Goal: Task Accomplishment & Management: Manage account settings

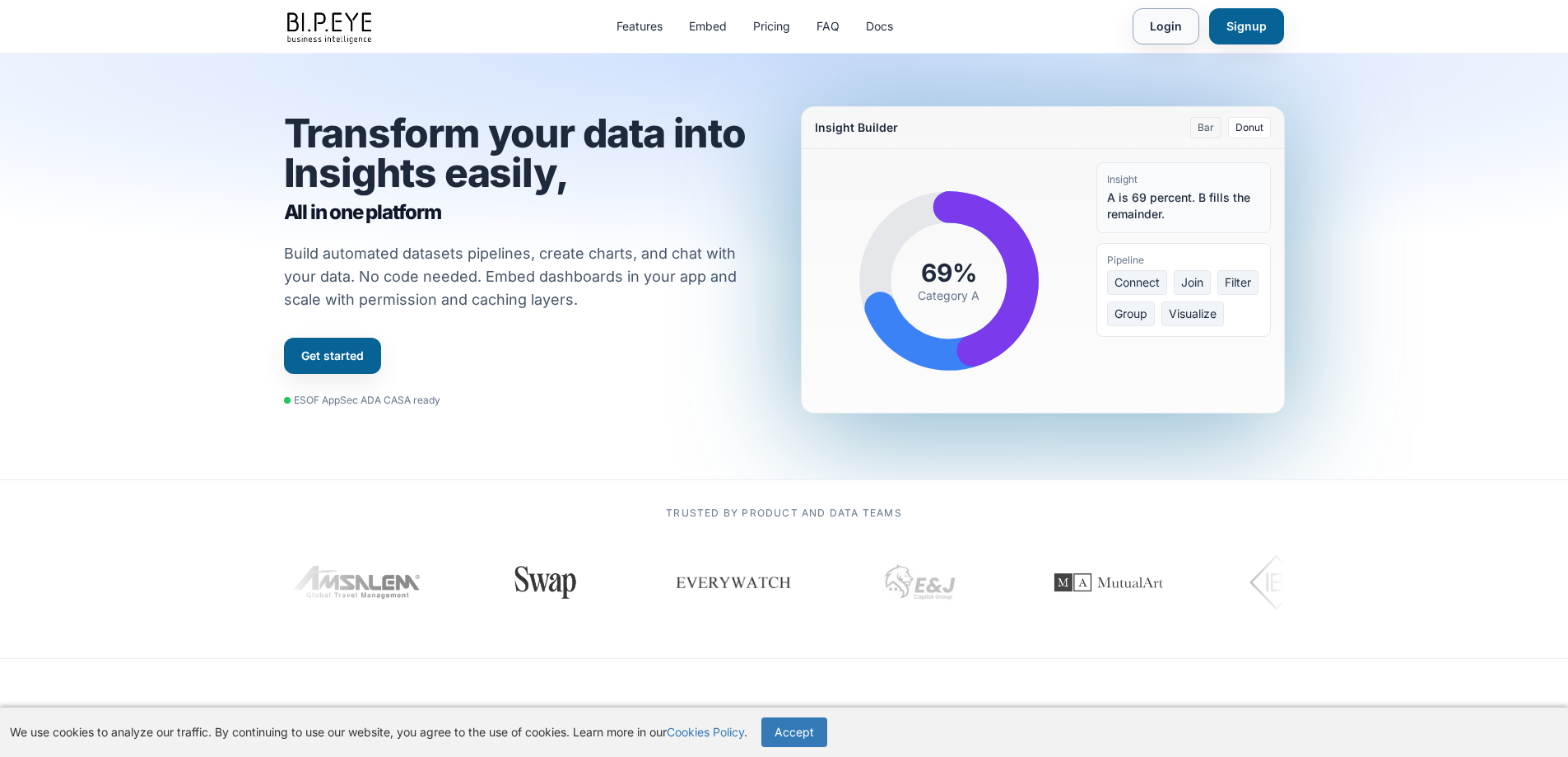
click at [1183, 24] on link "Login" at bounding box center [1166, 26] width 66 height 37
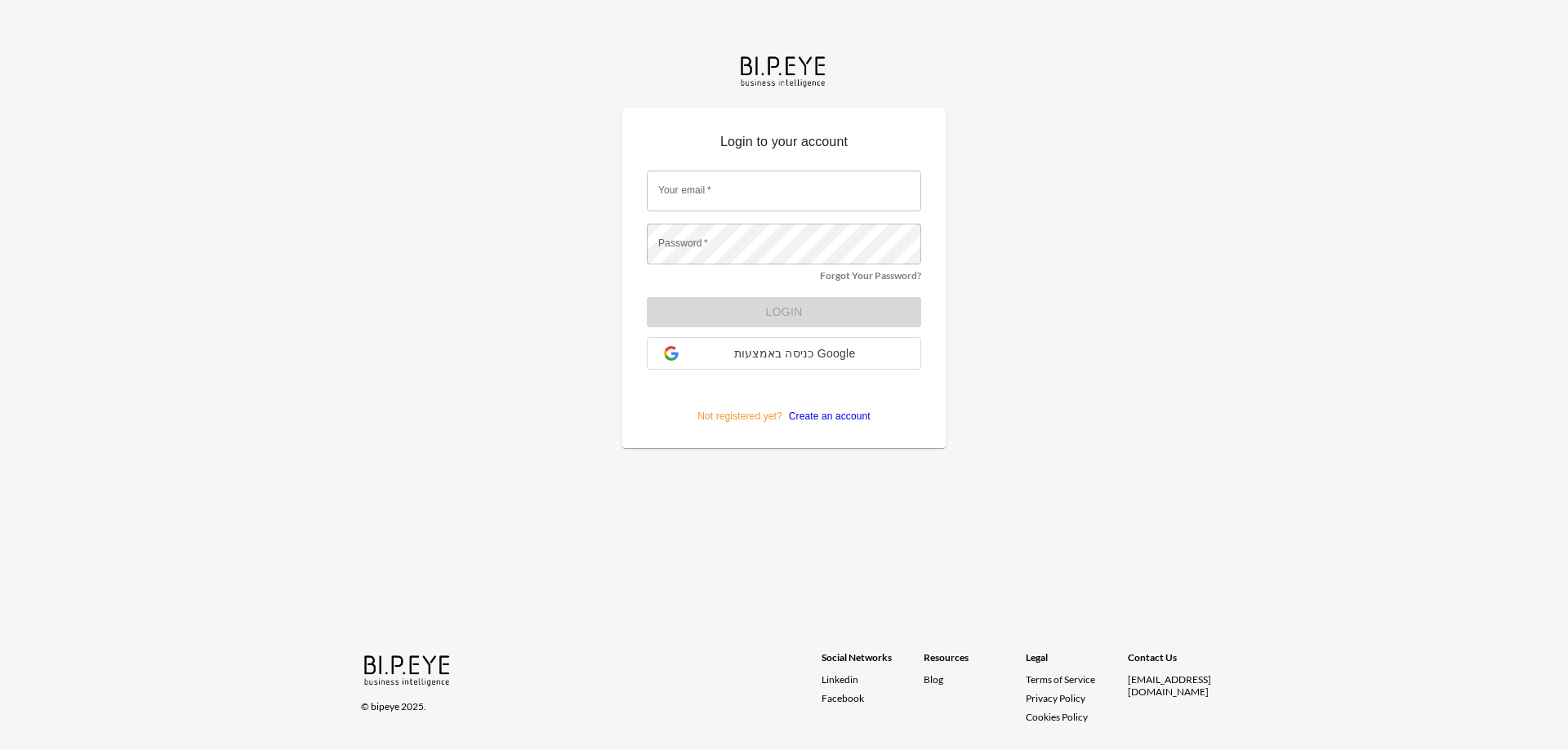
click at [811, 192] on input "Your email   *" at bounding box center [783, 190] width 274 height 41
type input "dinak@ibi.co.il"
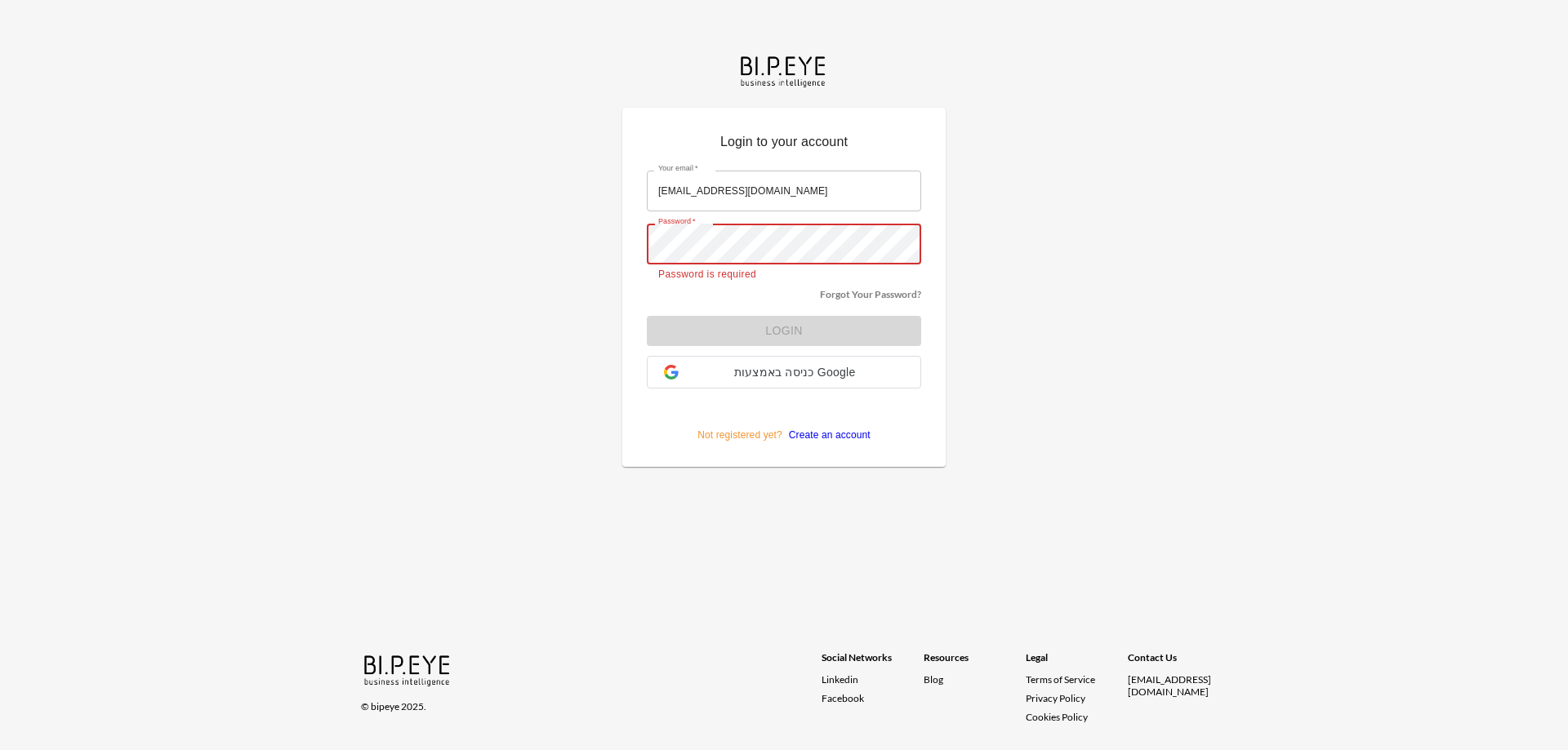
click at [852, 294] on link "Forgot Your Password?" at bounding box center [870, 294] width 101 height 12
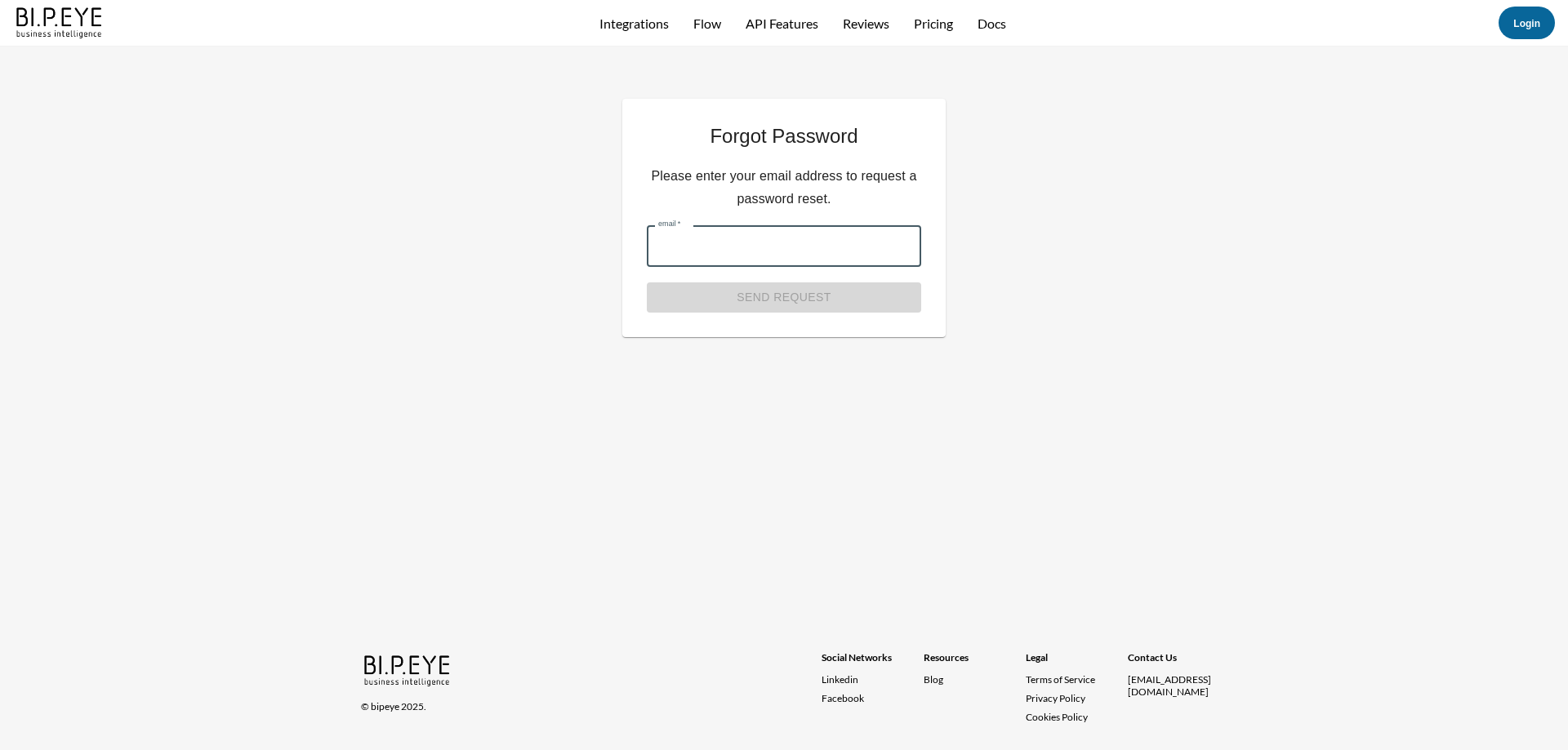
click at [788, 259] on input "email   *" at bounding box center [783, 246] width 274 height 41
type input "dinak@ibi.co.il"
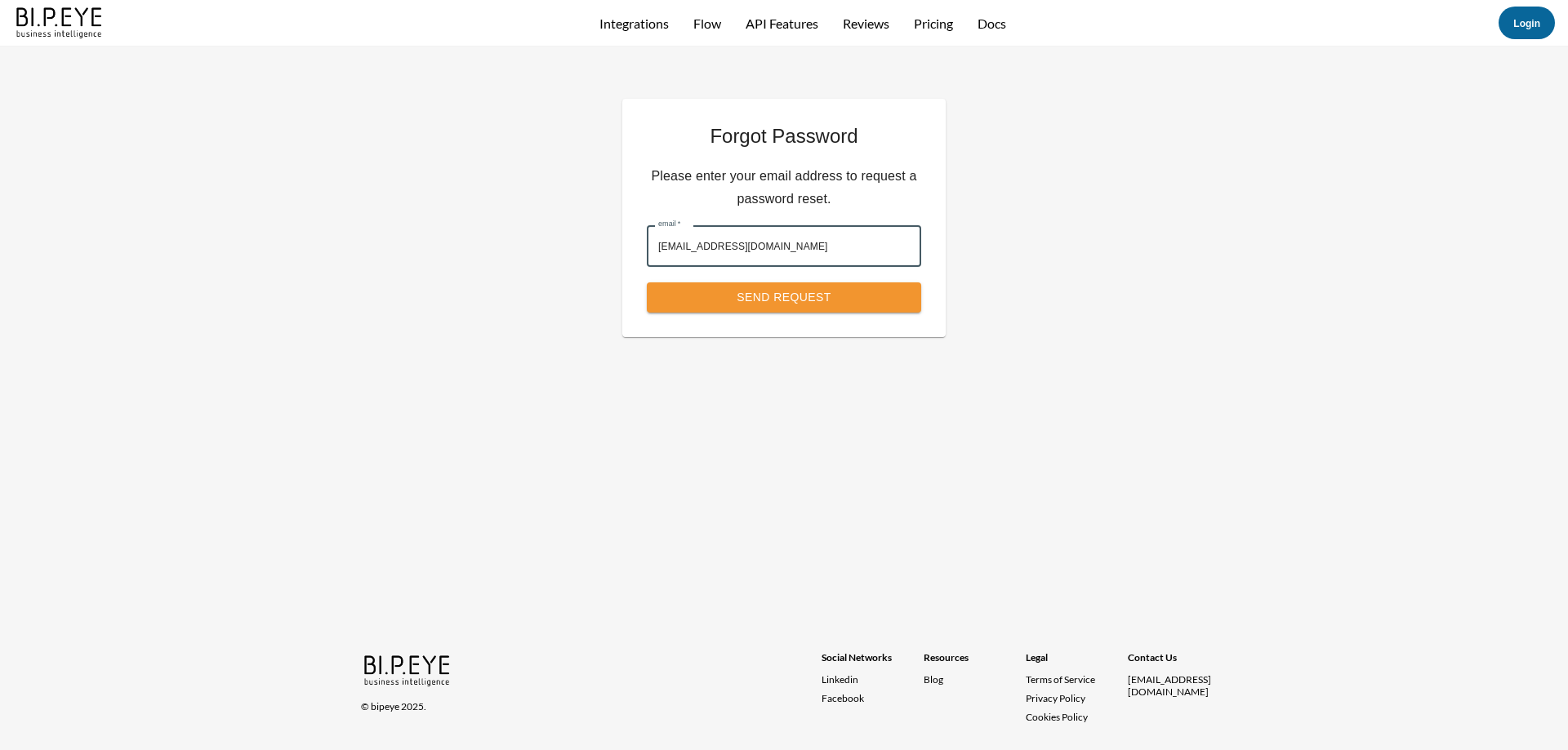
click at [790, 302] on button "Send Request" at bounding box center [783, 297] width 274 height 30
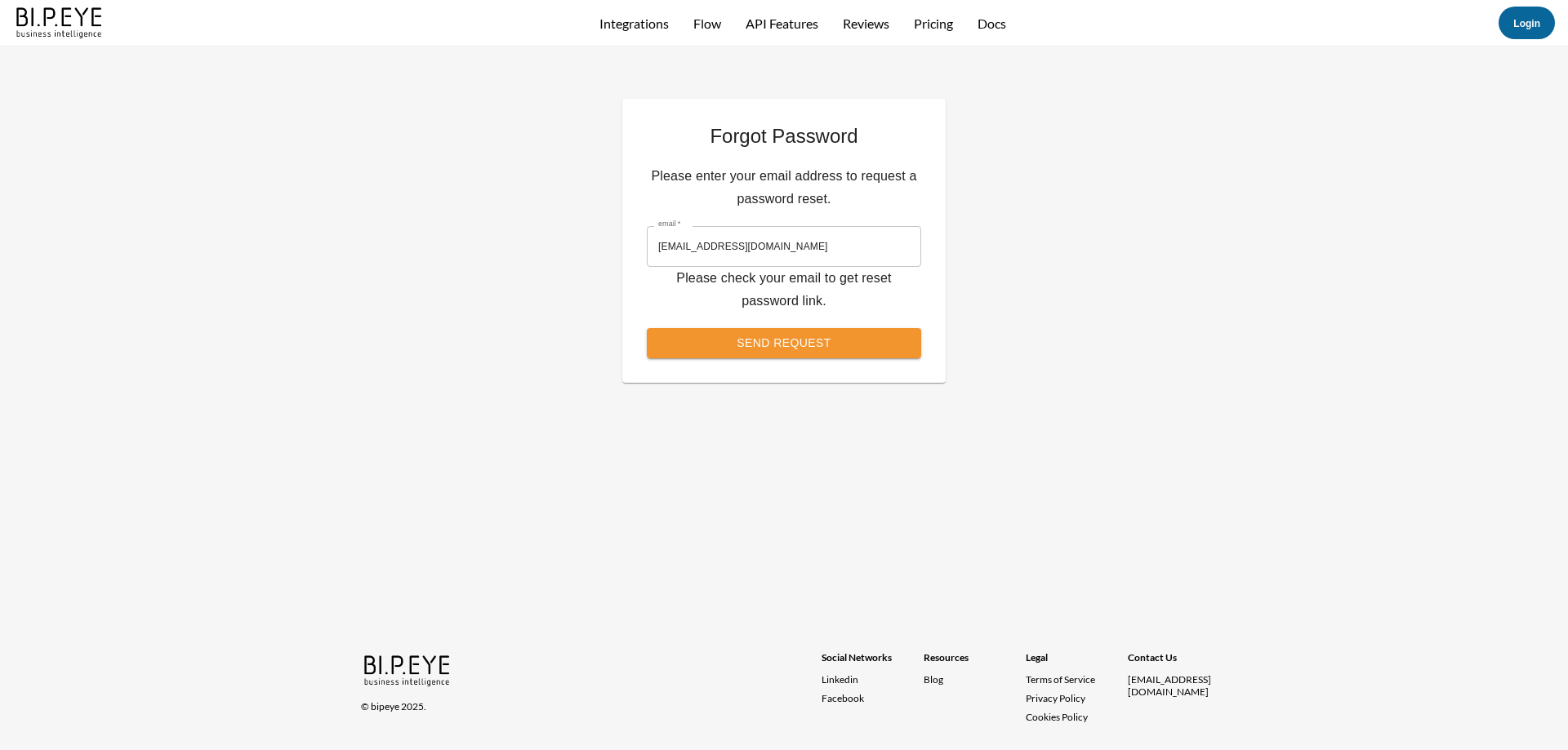
click at [794, 349] on button "Send Request" at bounding box center [783, 343] width 274 height 30
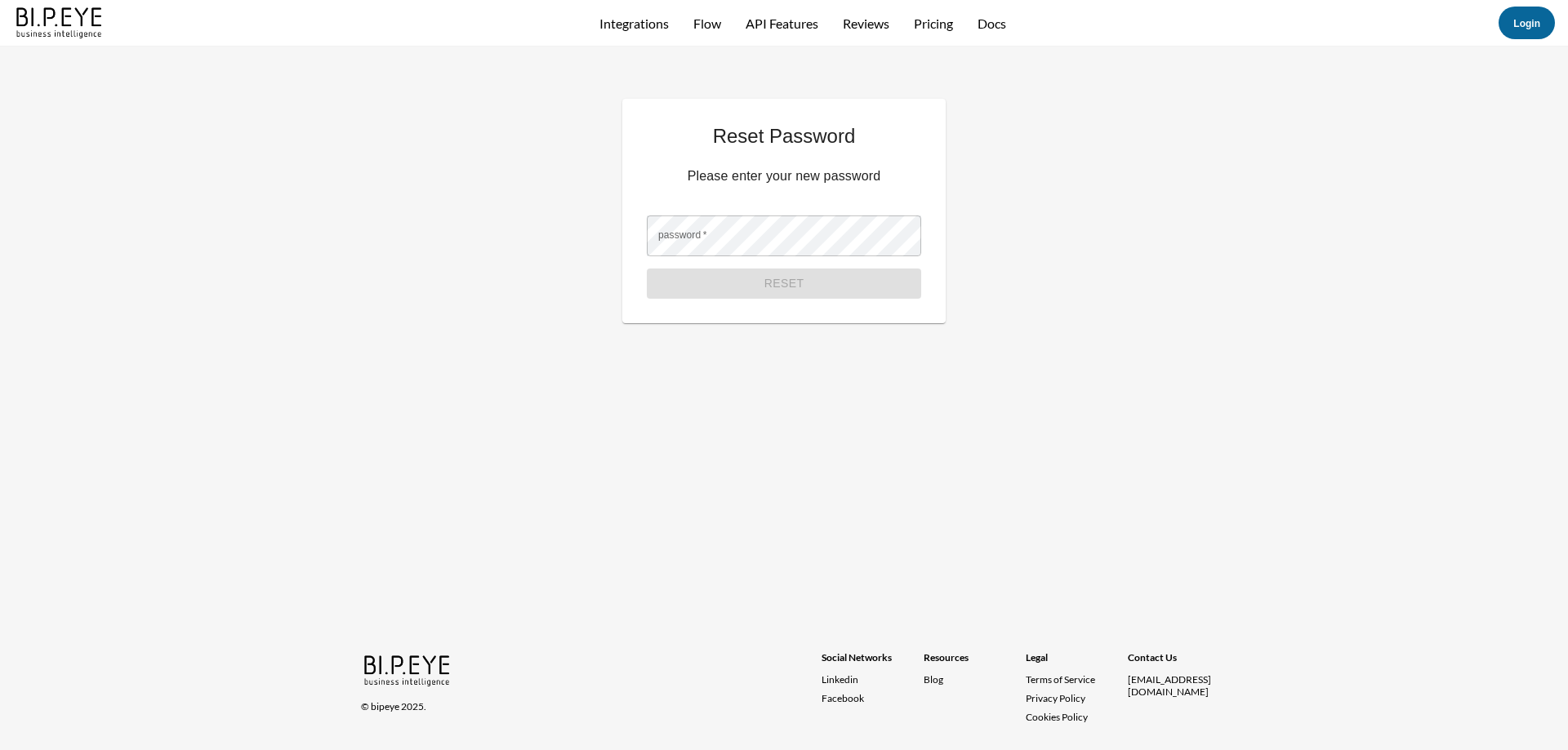
click at [774, 257] on div "password   * password   *" at bounding box center [783, 235] width 274 height 65
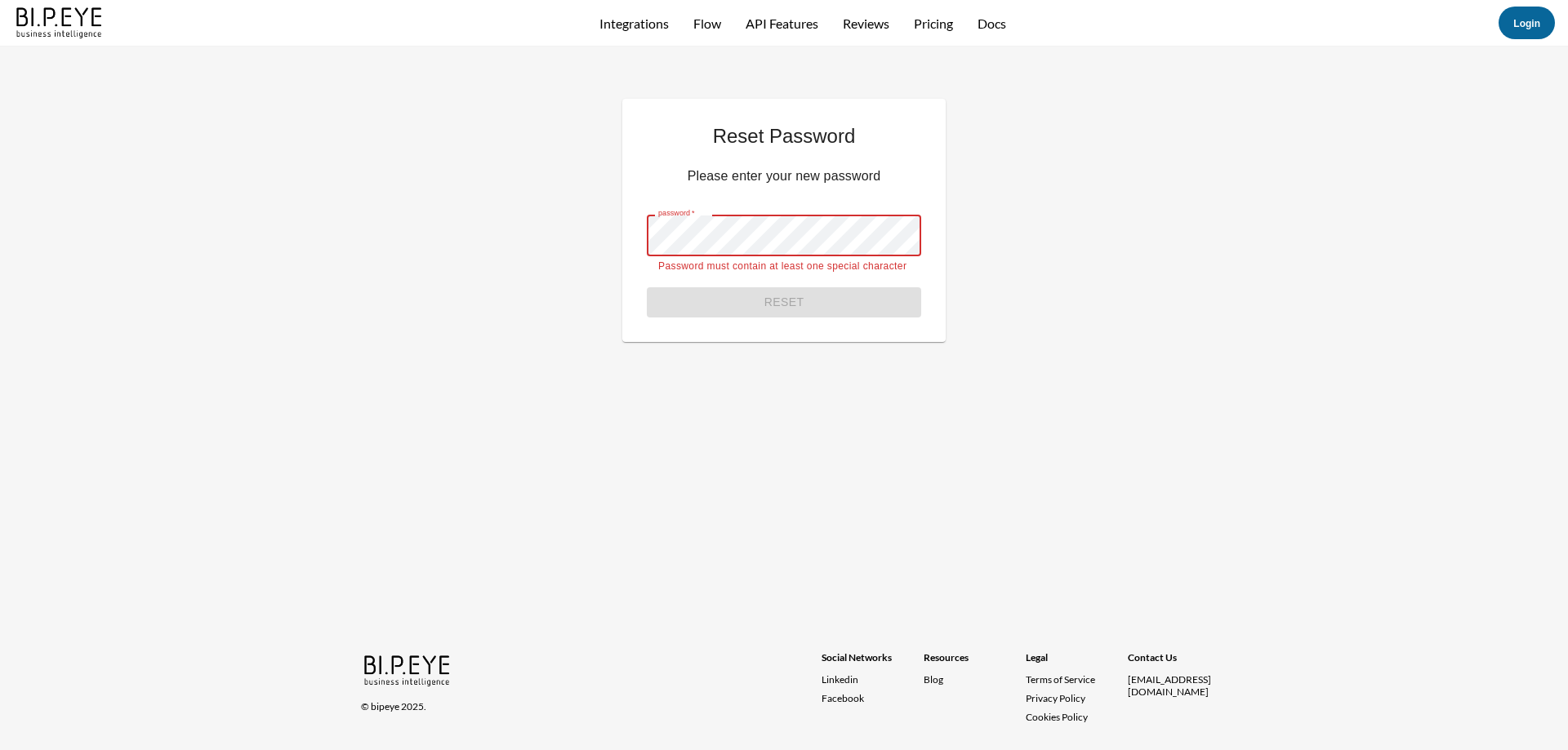
click at [646, 287] on button "Reset" at bounding box center [783, 302] width 274 height 30
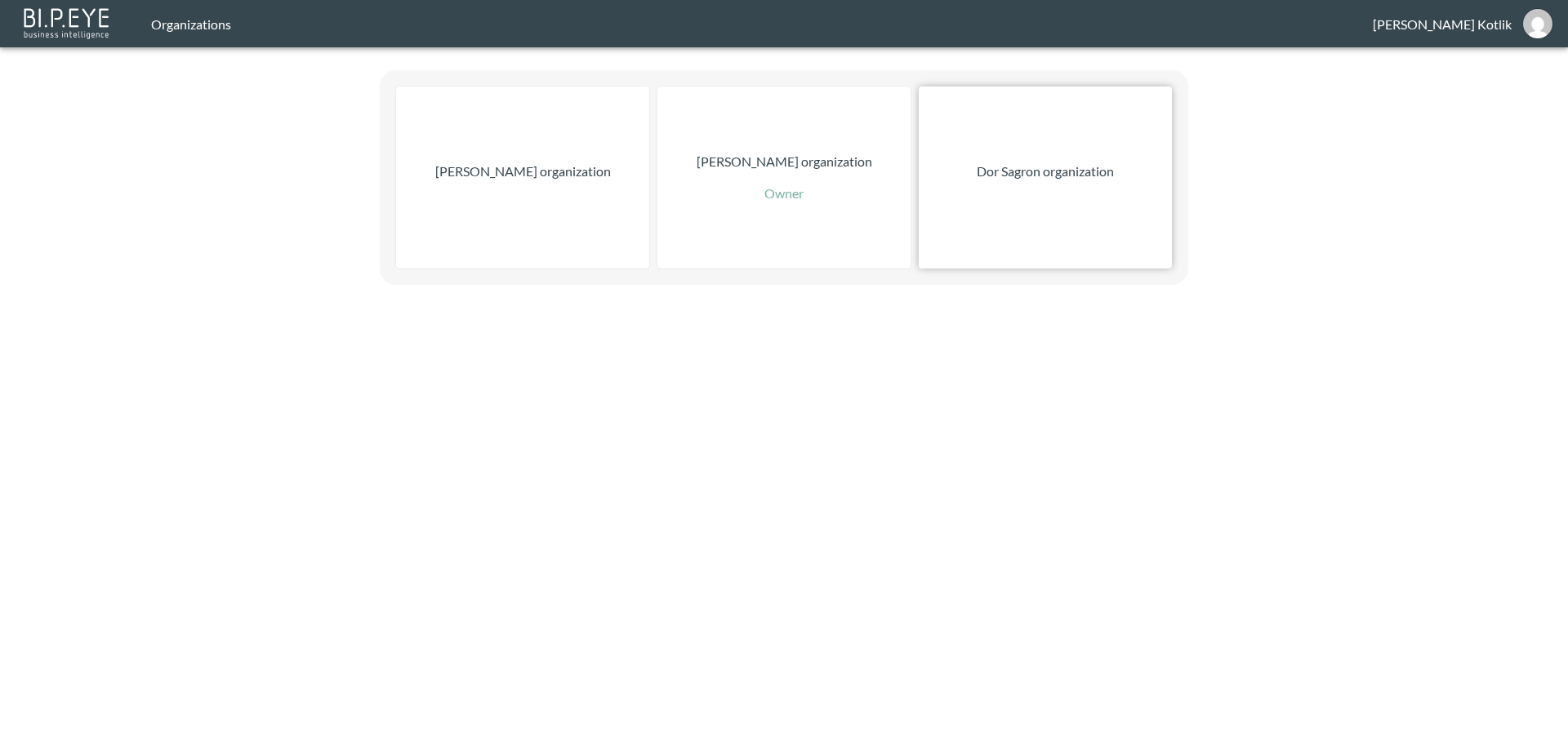
click at [1061, 187] on div "Dor Sagron organization" at bounding box center [1044, 177] width 253 height 182
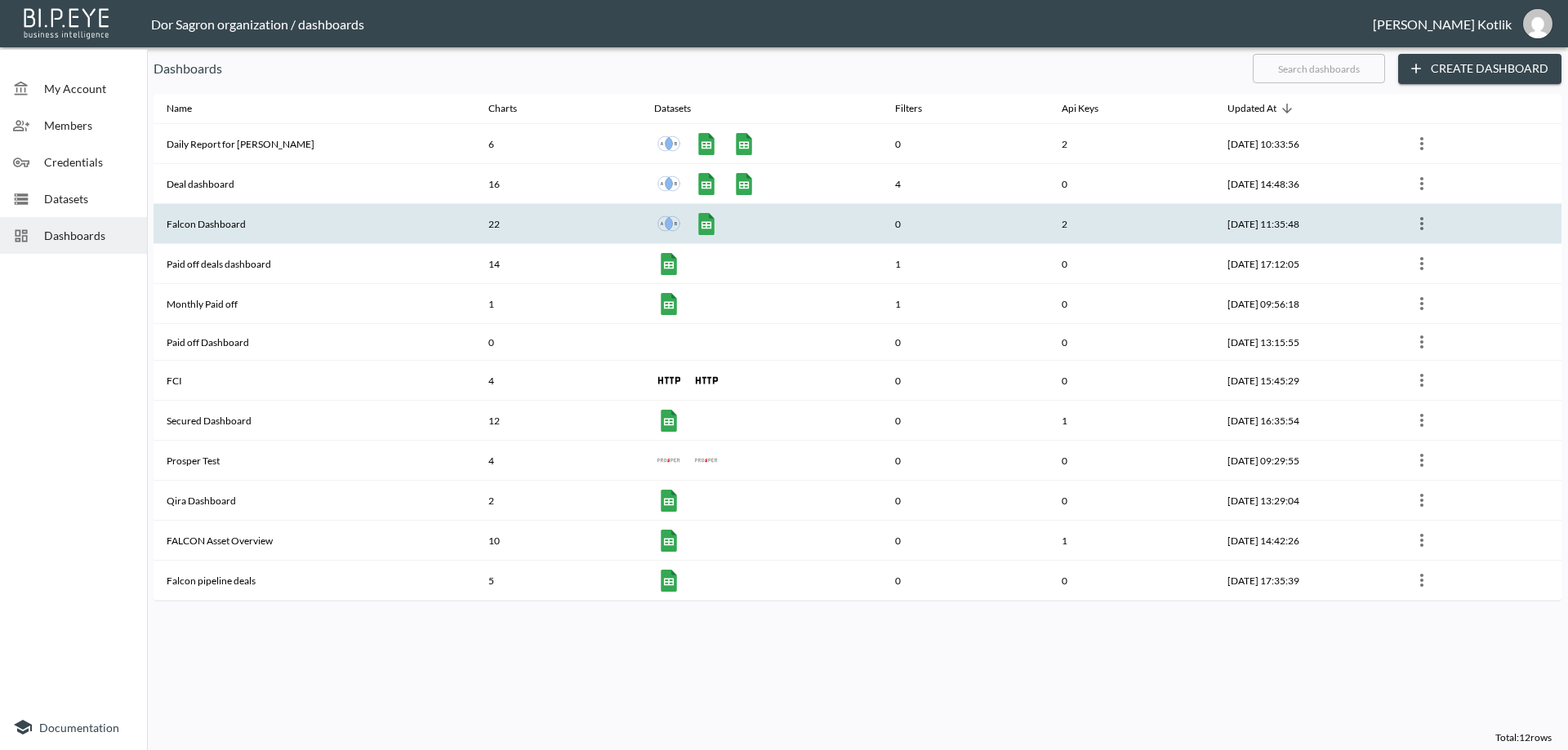
click at [205, 216] on th "Falcon Dashboard" at bounding box center [314, 224] width 322 height 40
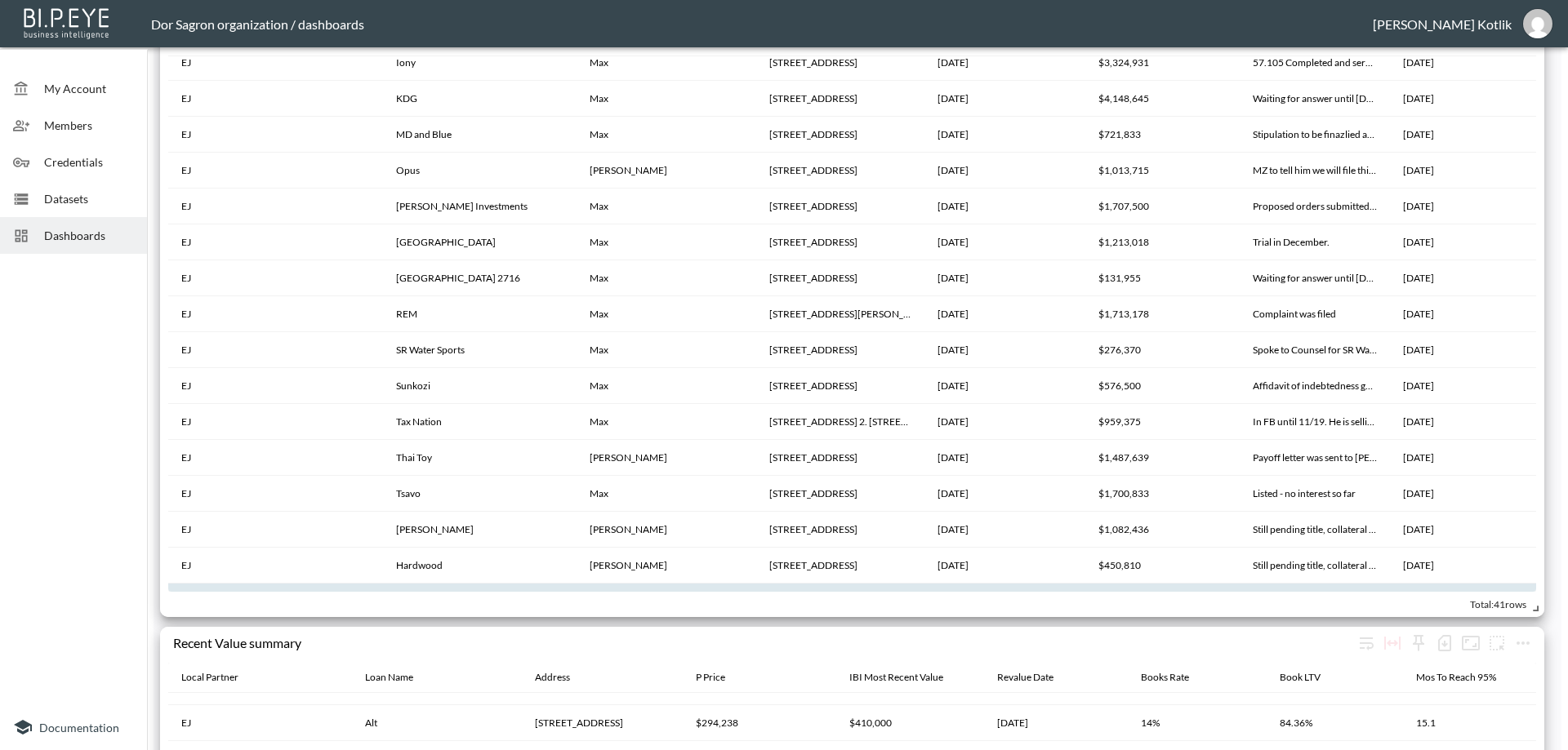
scroll to position [557, 0]
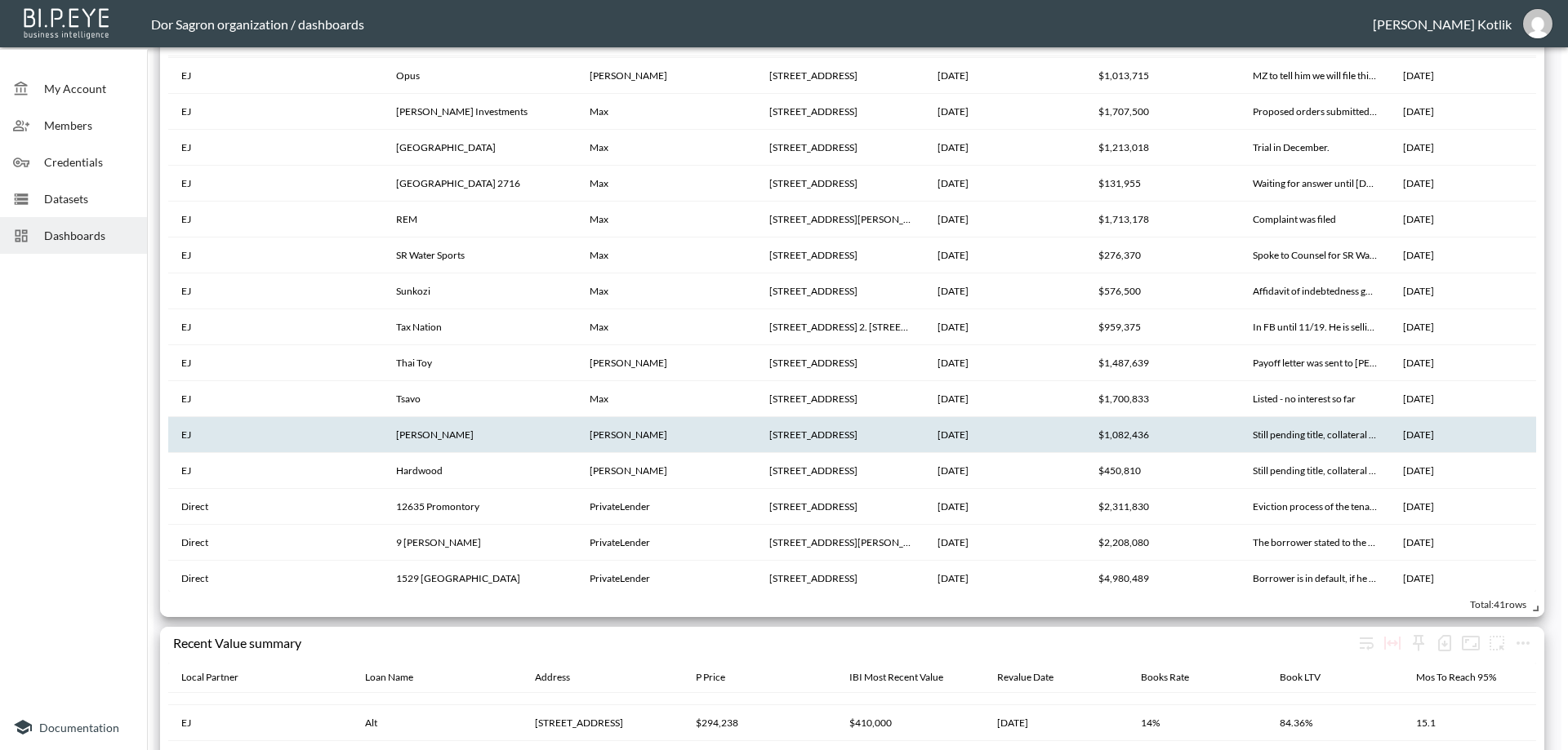
click at [419, 426] on th "[PERSON_NAME]" at bounding box center [480, 435] width 194 height 36
